Goal: Task Accomplishment & Management: Manage account settings

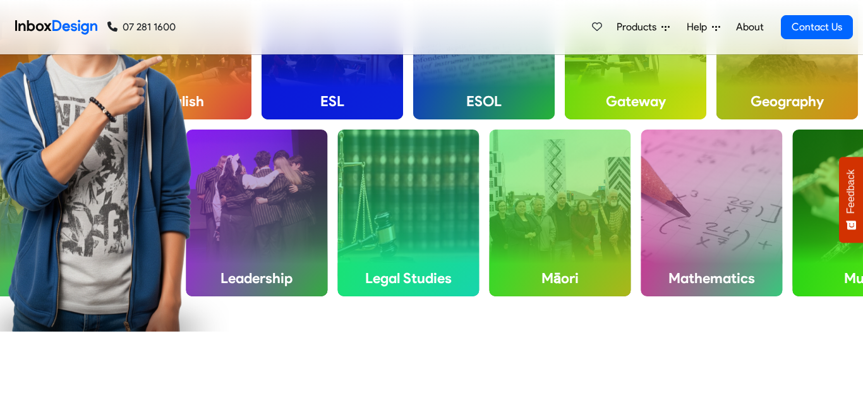
scroll to position [580, 0]
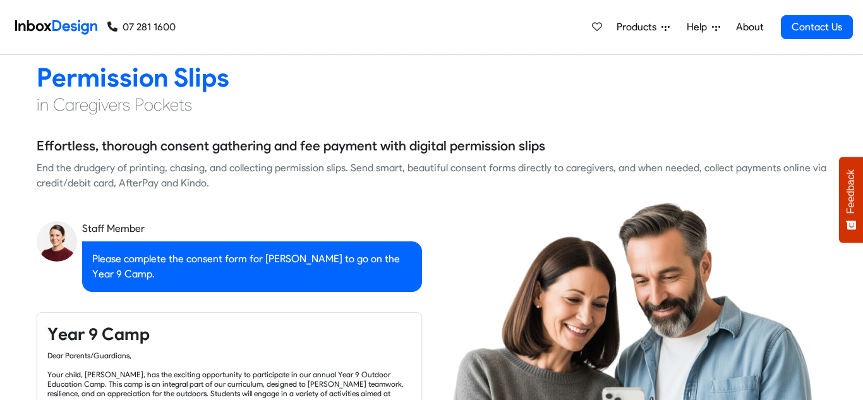
checkbox input "true"
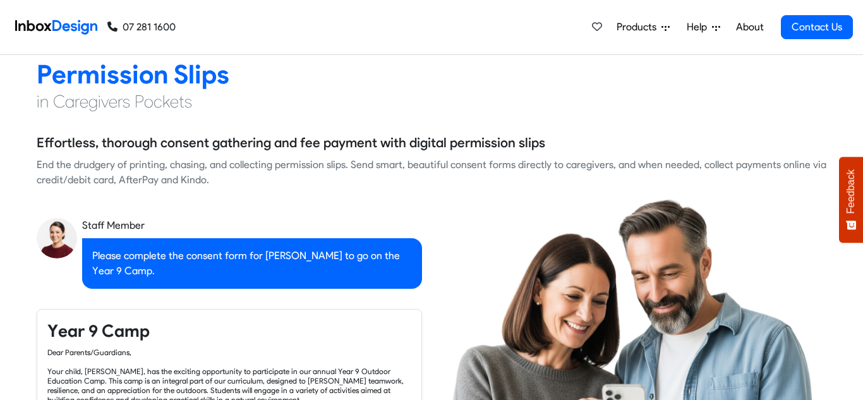
scroll to position [935, 0]
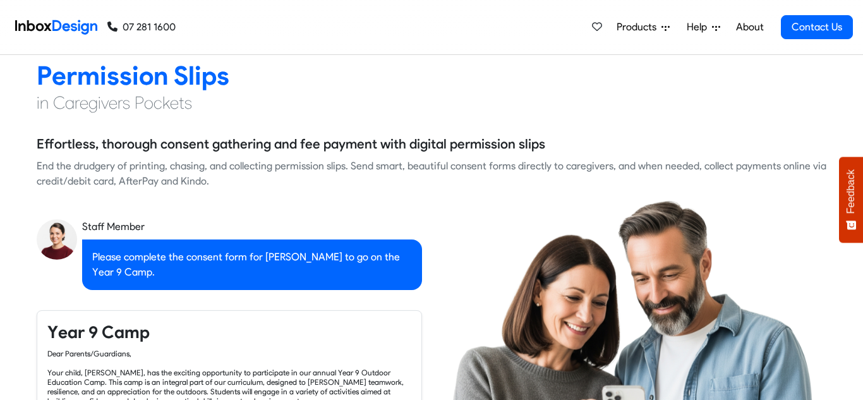
checkbox input "true"
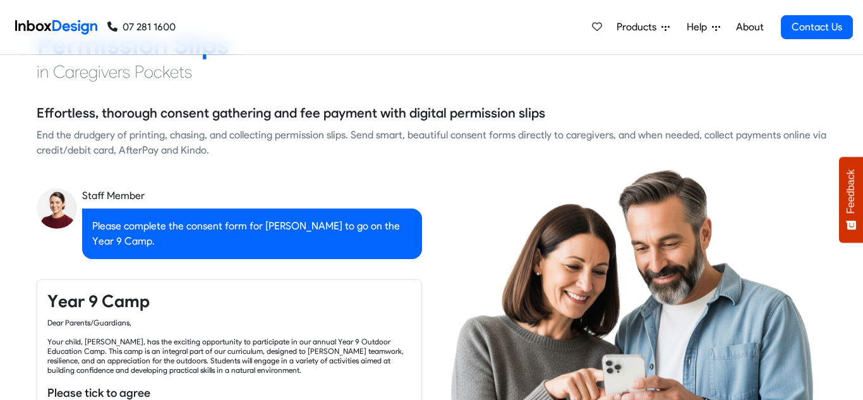
checkbox input "true"
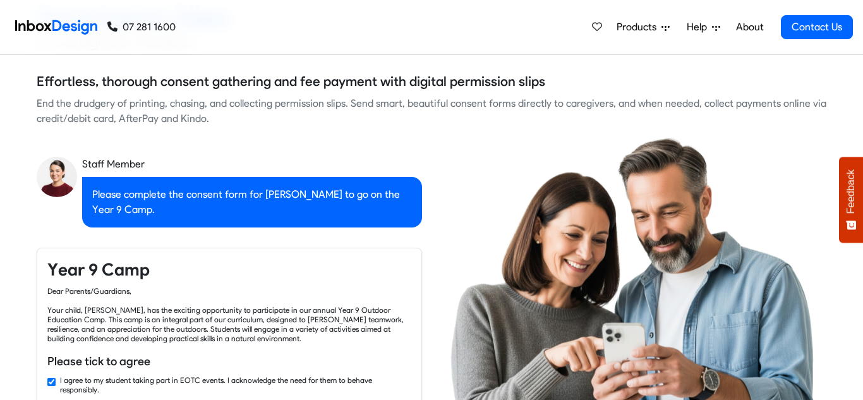
checkbox input "true"
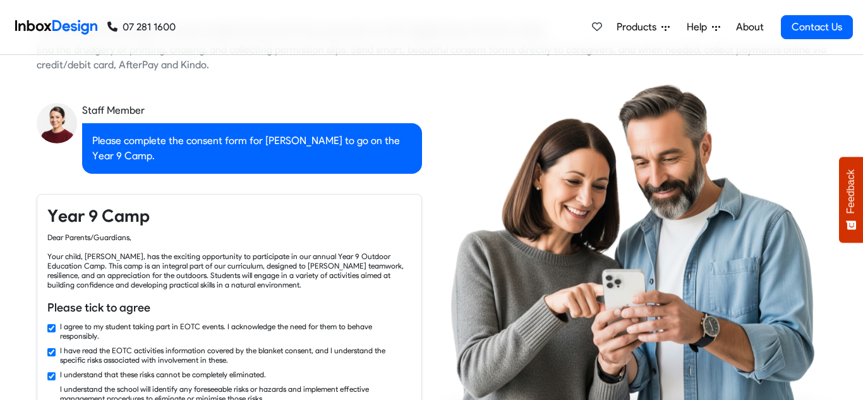
checkbox input "true"
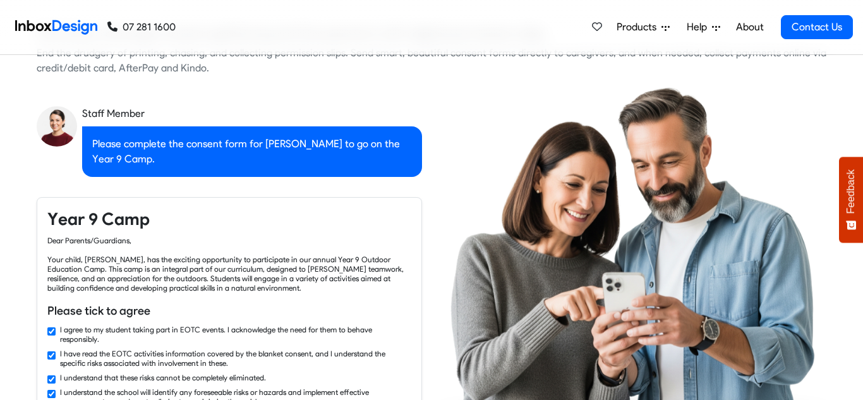
checkbox input "false"
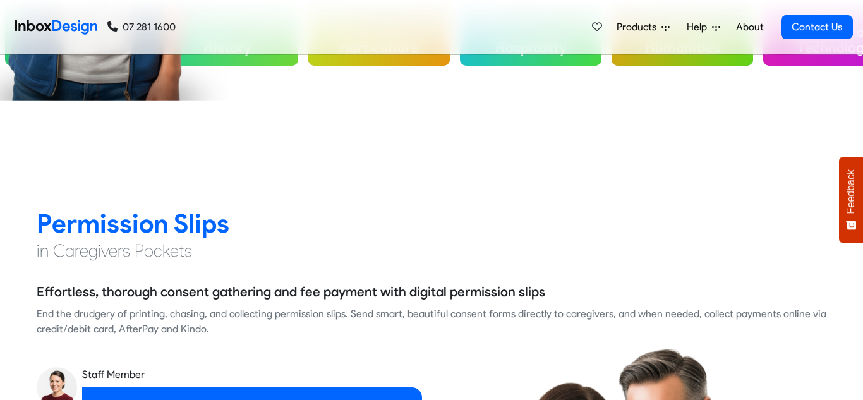
checkbox input "false"
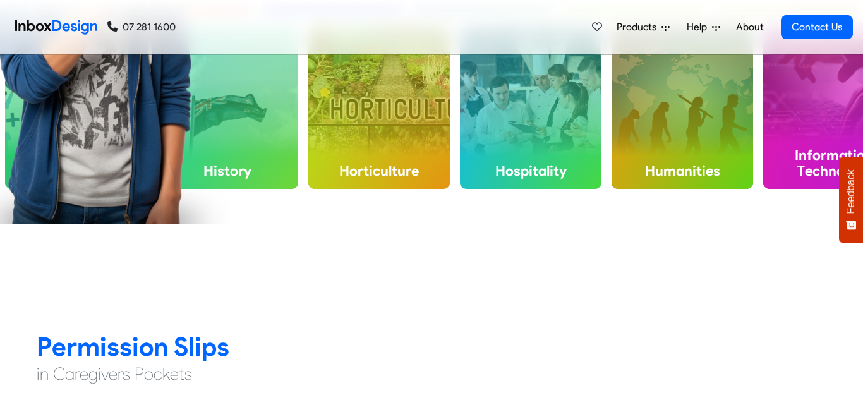
checkbox input "false"
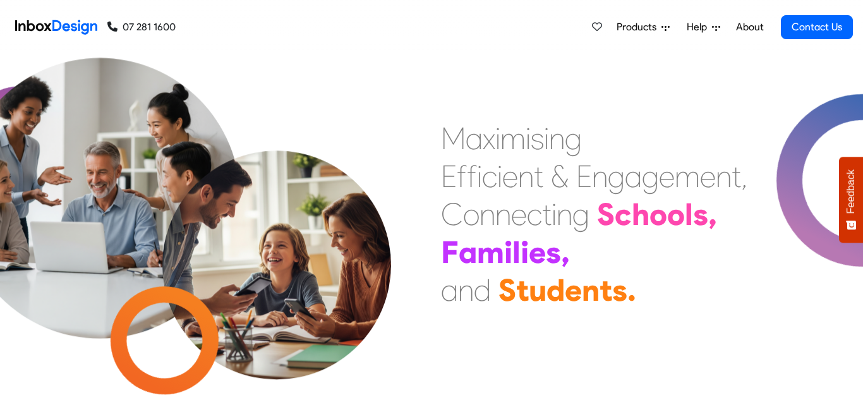
scroll to position [0, 0]
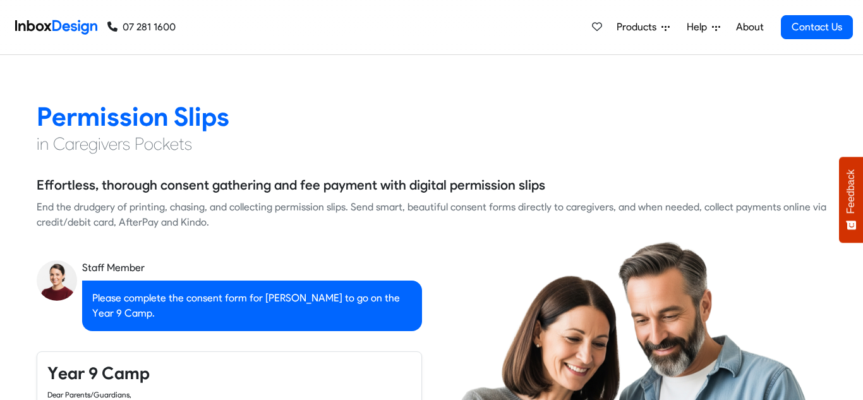
checkbox input "true"
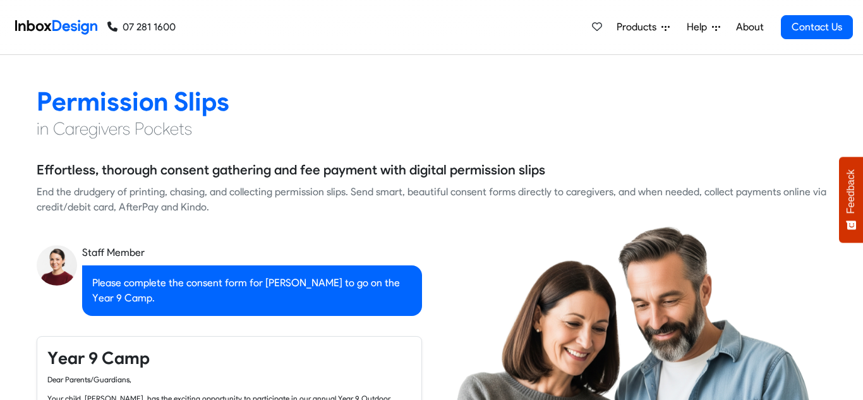
checkbox input "true"
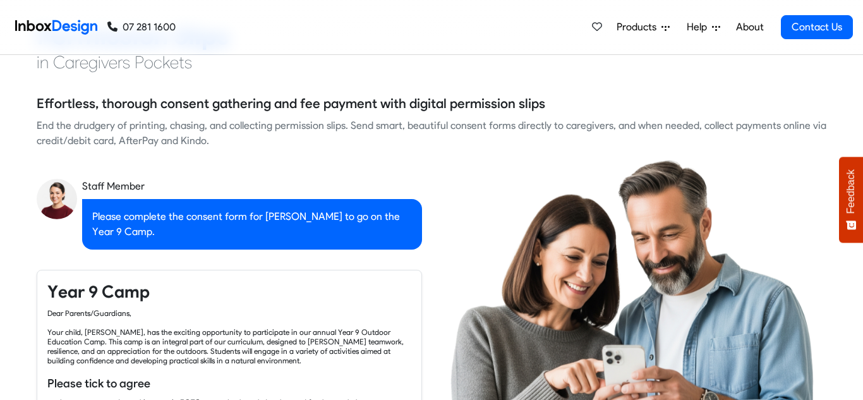
checkbox input "true"
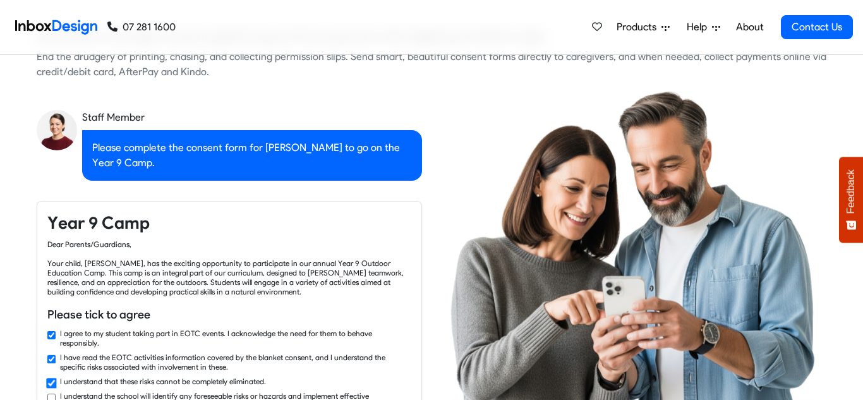
checkbox input "true"
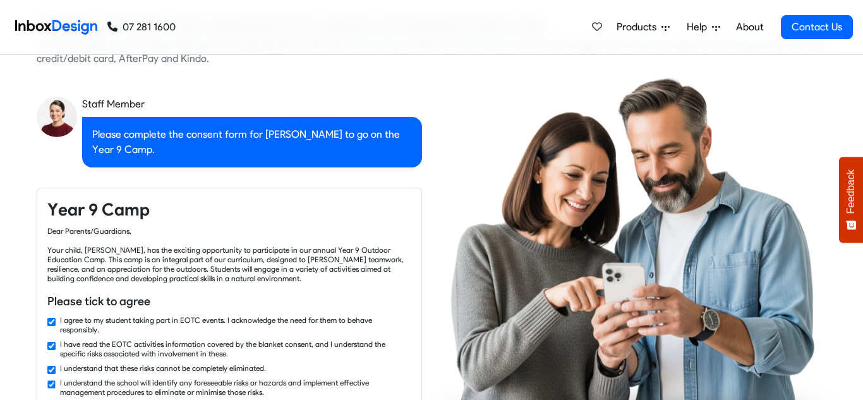
checkbox input "true"
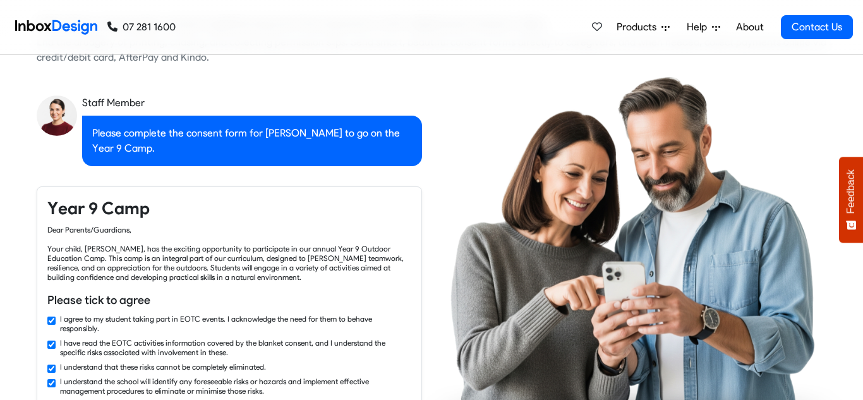
checkbox input "true"
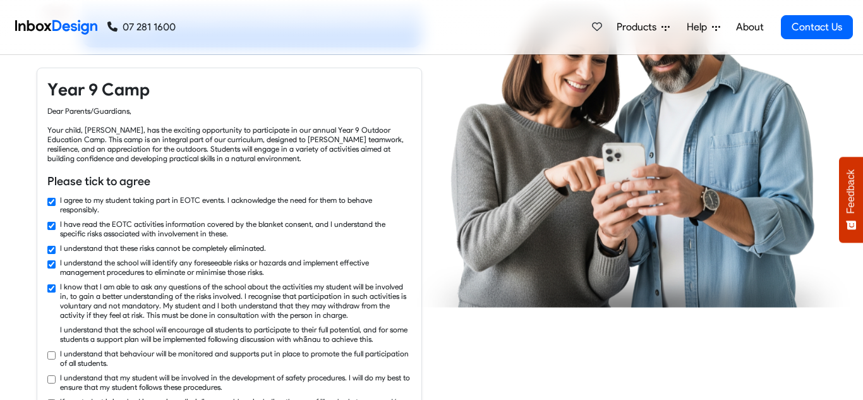
checkbox input "true"
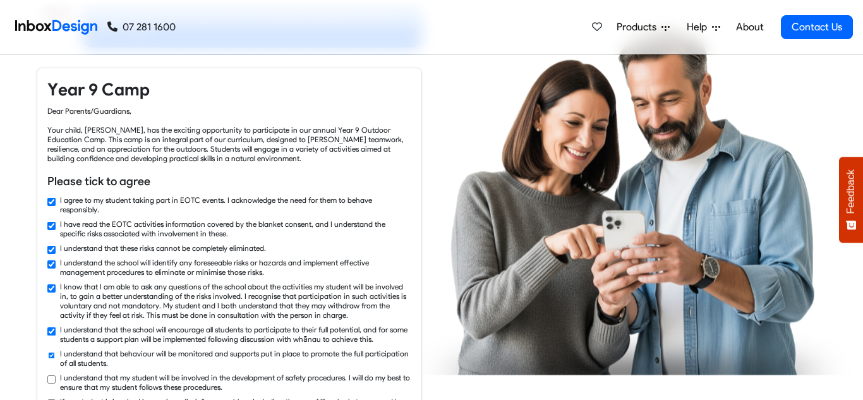
checkbox input "true"
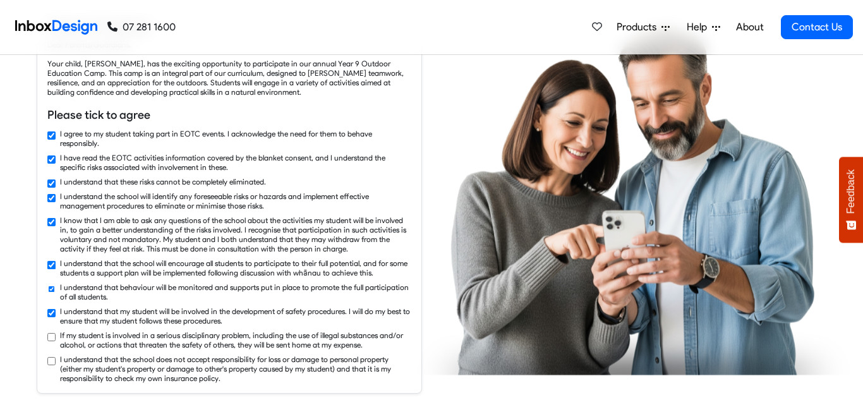
checkbox input "true"
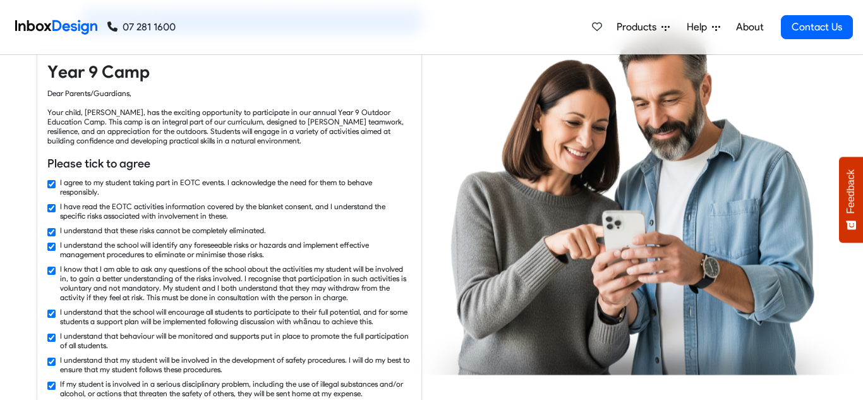
scroll to position [1191, 0]
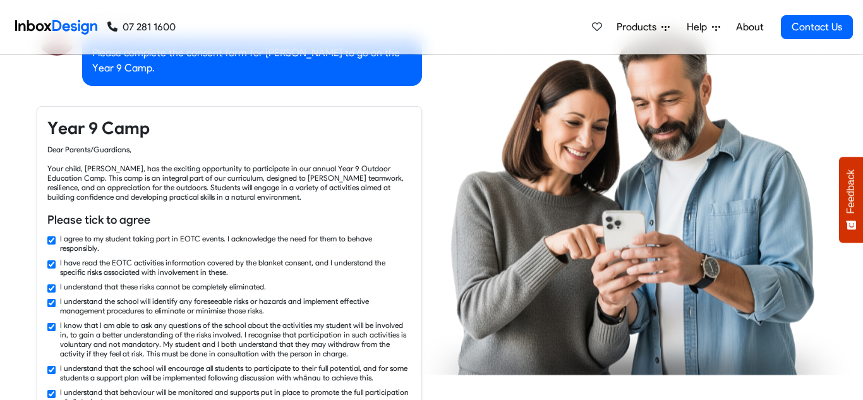
checkbox input "false"
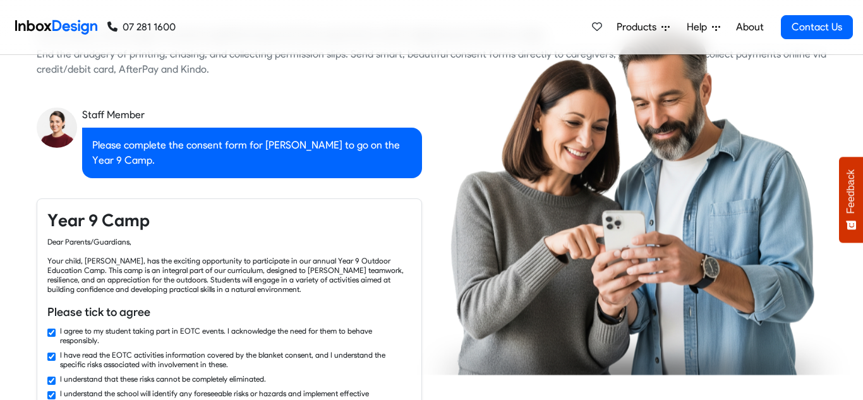
checkbox input "false"
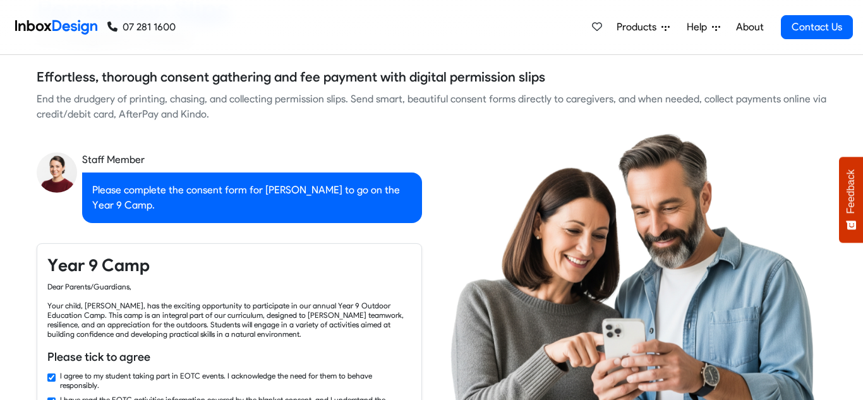
checkbox input "false"
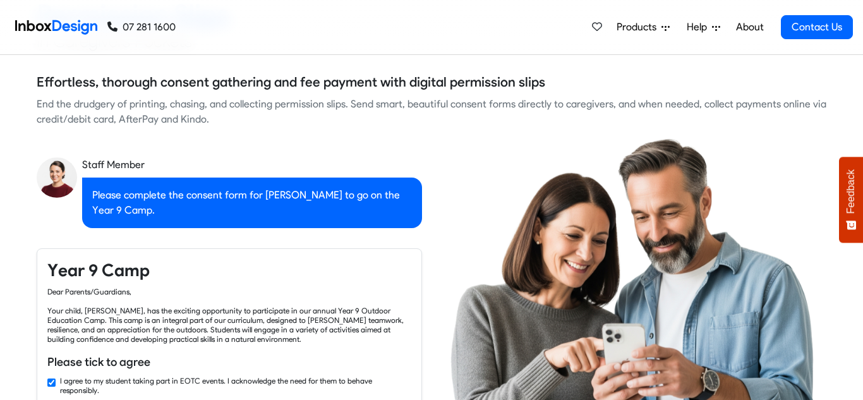
checkbox input "false"
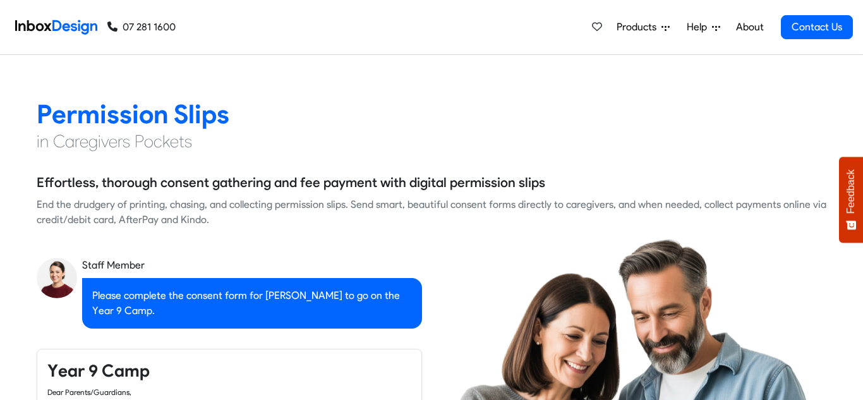
checkbox input "false"
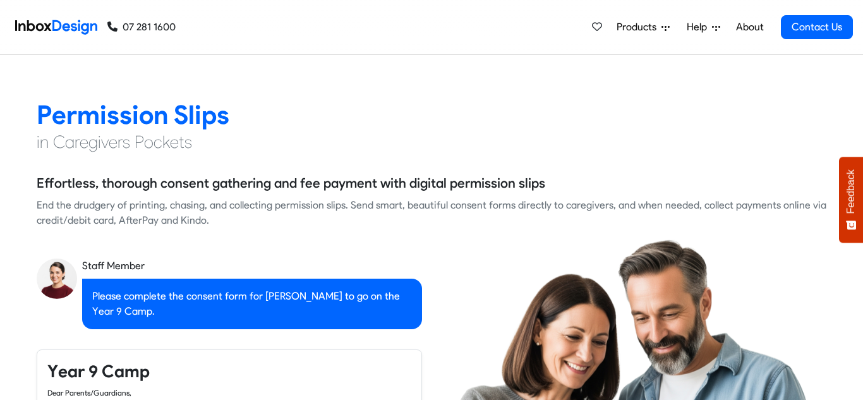
checkbox input "false"
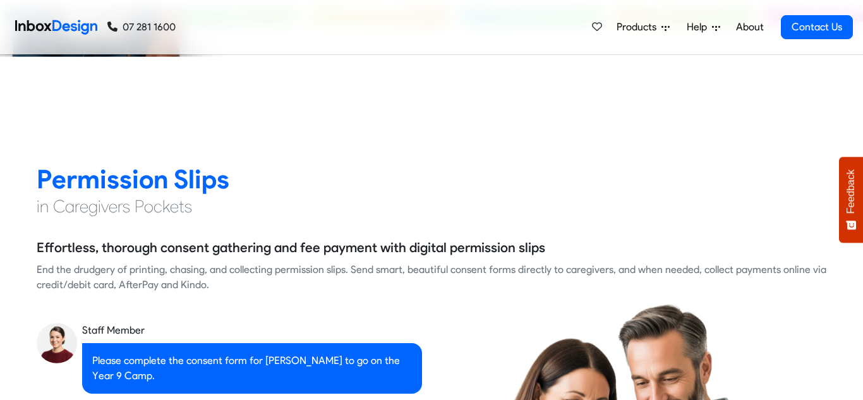
checkbox input "false"
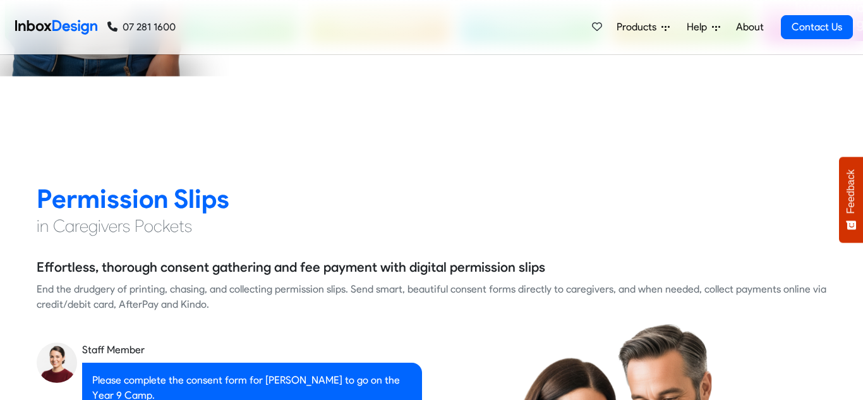
checkbox input "false"
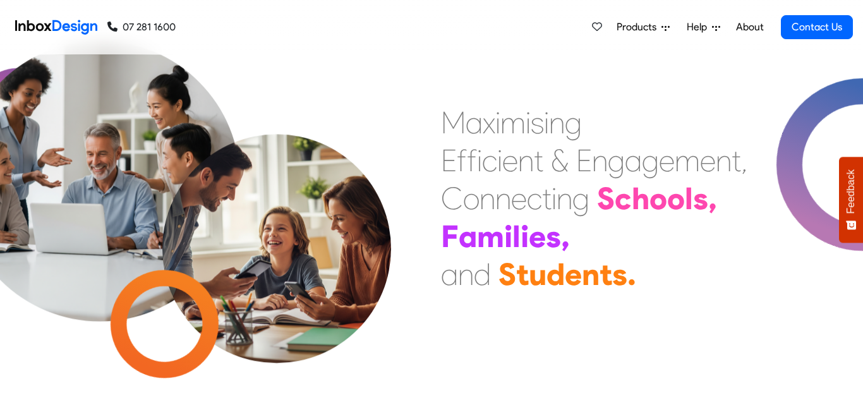
scroll to position [0, 0]
